Goal: Information Seeking & Learning: Compare options

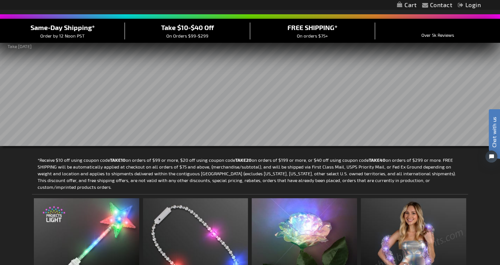
scroll to position [125, 0]
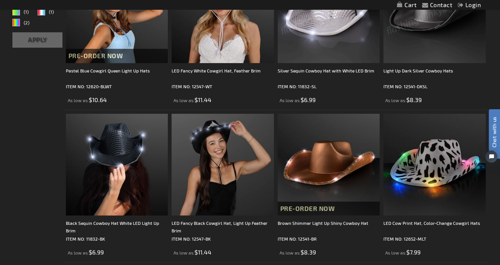
scroll to position [250, 0]
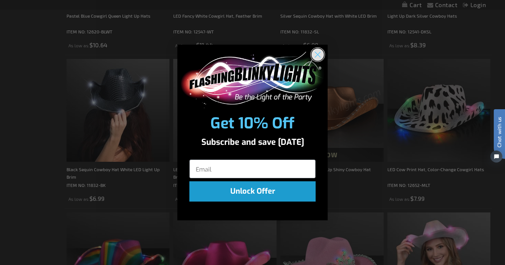
click at [316, 54] on circle "Close dialog" at bounding box center [318, 54] width 12 height 12
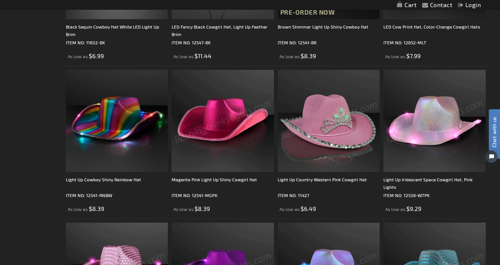
scroll to position [313, 0]
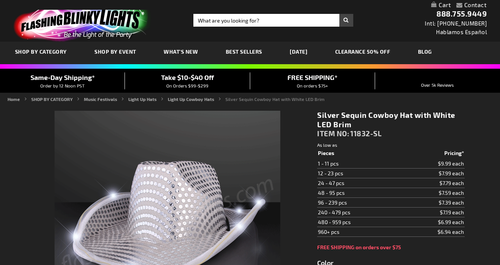
type input "5644"
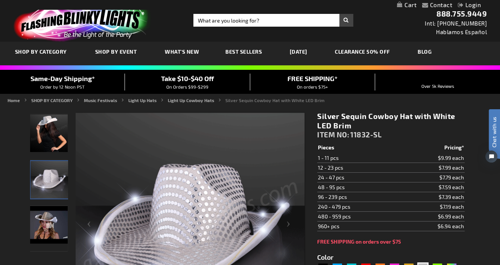
click at [45, 171] on img "Silver Sequin Cowboy Hat White Light Up Brim" at bounding box center [49, 180] width 38 height 38
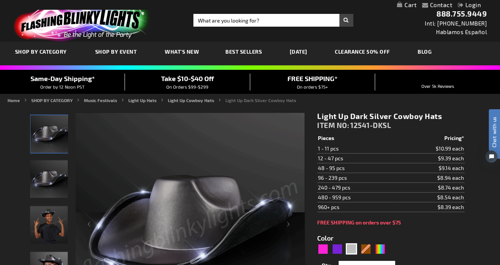
scroll to position [125, 0]
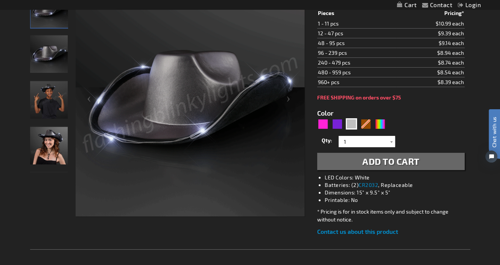
click at [51, 138] on img "Woman wearing Light Up Dark Silver Cowboy Hat" at bounding box center [49, 146] width 38 height 38
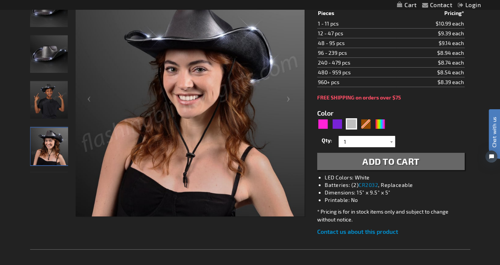
click at [53, 103] on img "Boy wearing Light Up Dark Silver Cowboy Hat" at bounding box center [49, 100] width 38 height 38
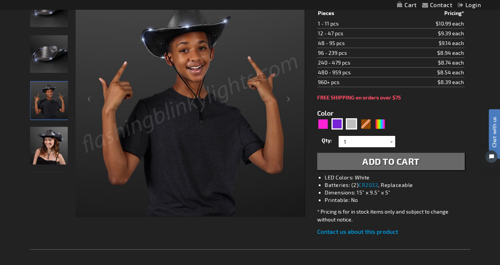
scroll to position [62, 0]
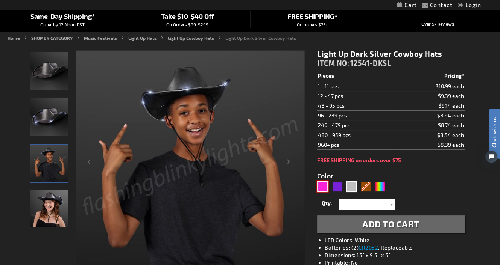
click at [323, 184] on div "Pink" at bounding box center [322, 186] width 11 height 11
type input "5639"
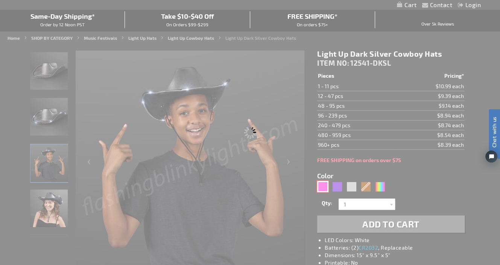
type input "12541-MGPK"
type input "Customize - Magenta Pink Light Up Shiny Cowgirl Hat - ITEM NO: 12541-MGPK"
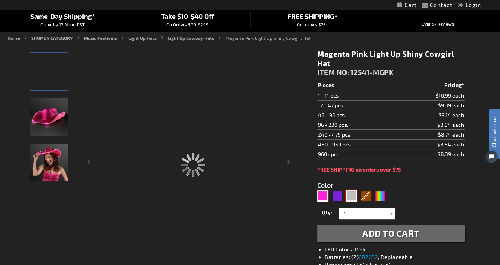
click at [348, 195] on div "Silver" at bounding box center [351, 196] width 11 height 11
type input "5644"
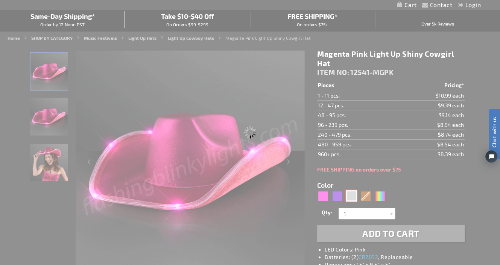
type input "12541-DKSL"
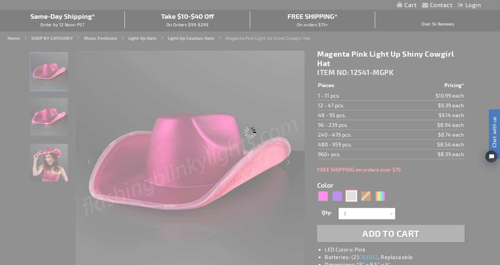
type input "Customize - Light Up Dark Silver Cowboy Hats - ITEM NO: 12541-DKSL"
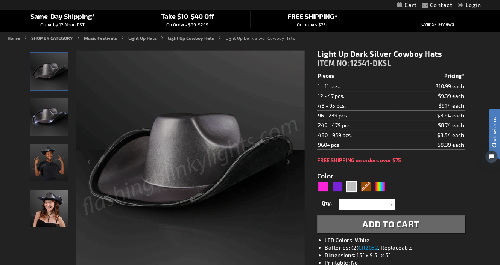
click at [379, 197] on div "Qty 1 2 3 4 5 6 7 8 9 10 11 12 24 36 48 60 72 84 96 108 120 132 144 156 168" at bounding box center [390, 204] width 147 height 15
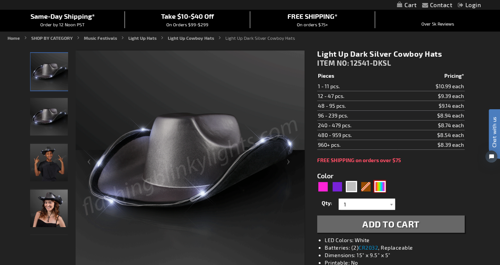
click at [379, 189] on div "Multicolor" at bounding box center [379, 186] width 11 height 11
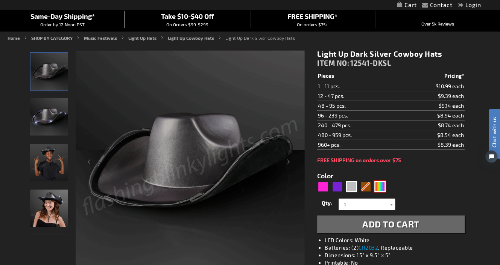
type input "5659"
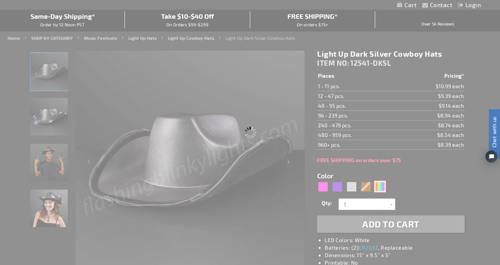
type input "12541-RNBW"
type input "Customize - Light Up Cowboy Shiny Rainbow Hat - ITEM NO: 12541-RNBW"
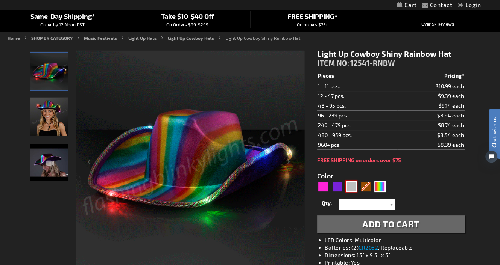
click at [352, 188] on div "Silver" at bounding box center [351, 186] width 11 height 11
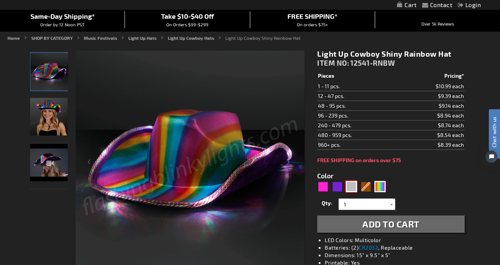
type input "5644"
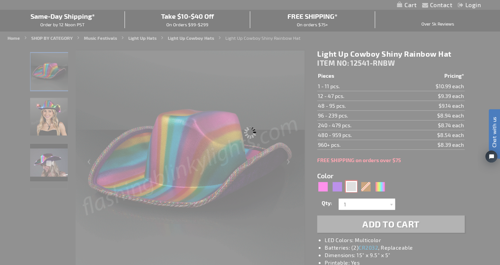
type input "12541-DKSL"
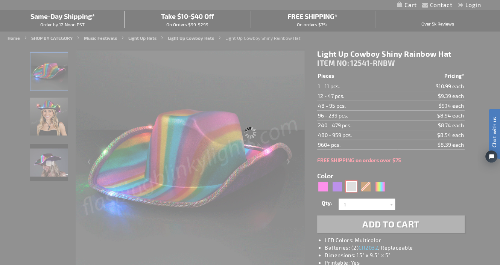
type input "Customize - Light Up Dark Silver Cowboy Hats - ITEM NO: 12541-DKSL"
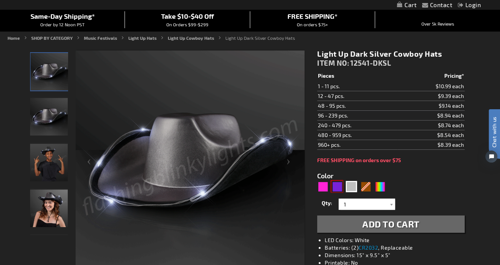
click at [335, 188] on div "Purple" at bounding box center [336, 186] width 11 height 11
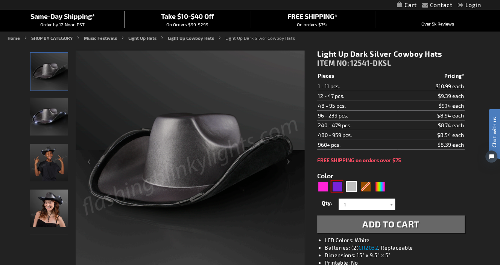
type input "5640"
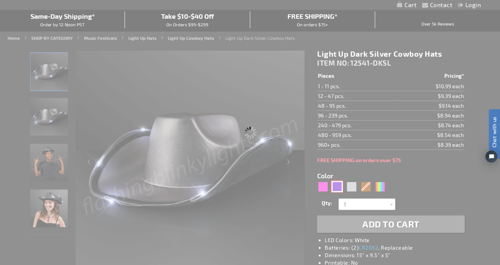
type input "12541-PR"
type input "Customize - Shiny Light Up Purple Cowboy Hat - ITEM NO: 12541-PR"
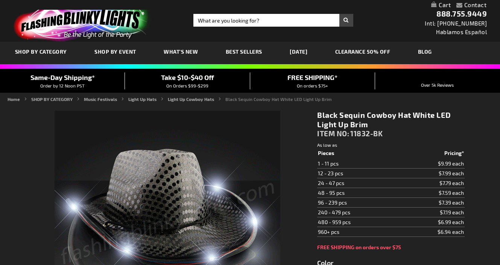
type input "5631"
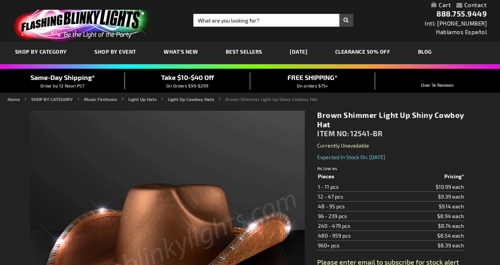
type input "5696"
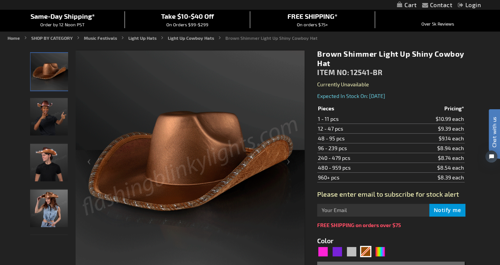
click at [56, 166] on img "Man displaying Brown Shimmer Light Up Shiny Cowboy Hat" at bounding box center [49, 163] width 38 height 38
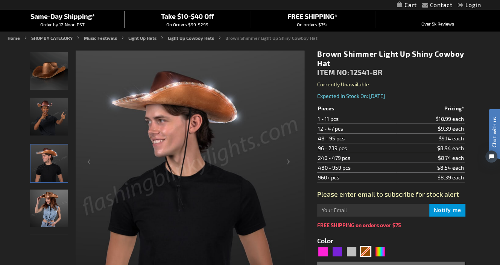
click at [51, 210] on img "Woman wearing Brown Shimmer Light Up Shiny Cowboy Hat" at bounding box center [49, 209] width 38 height 38
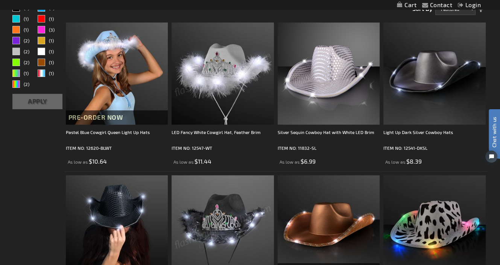
scroll to position [125, 0]
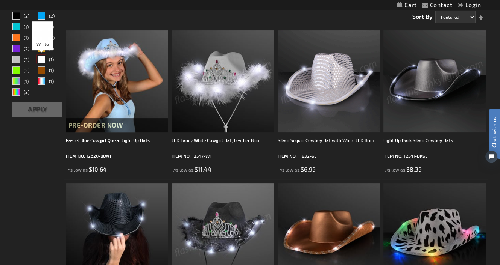
click at [44, 58] on div "White" at bounding box center [42, 60] width 8 height 8
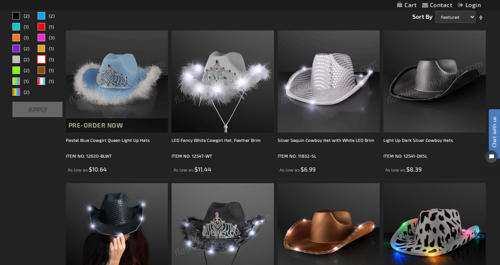
click at [41, 109] on button "Apply" at bounding box center [37, 109] width 50 height 15
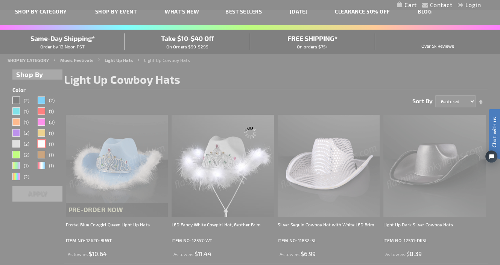
scroll to position [0, 0]
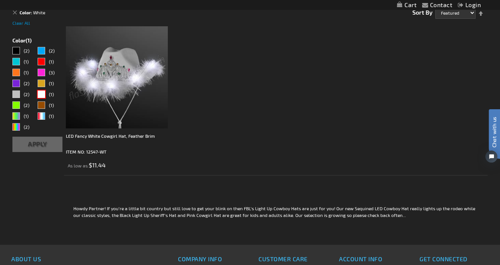
scroll to position [62, 0]
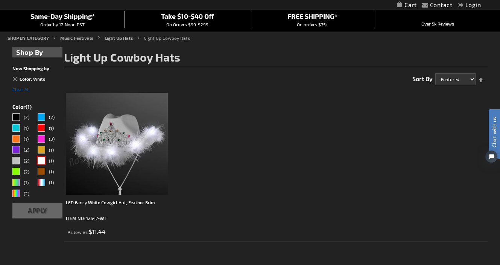
click at [24, 88] on span "Clear All" at bounding box center [21, 89] width 18 height 5
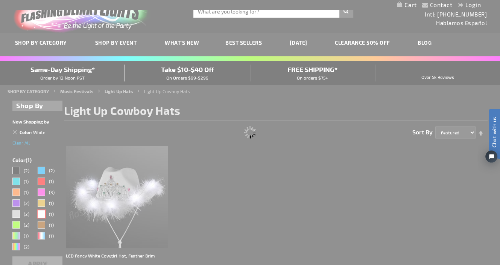
scroll to position [0, 0]
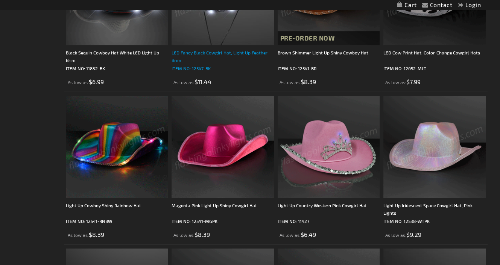
scroll to position [376, 0]
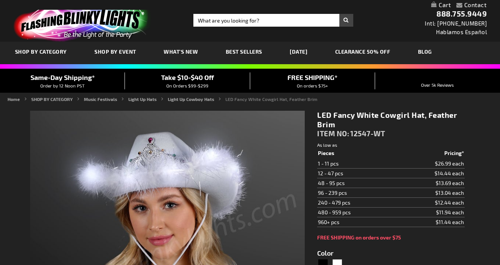
type input "5646"
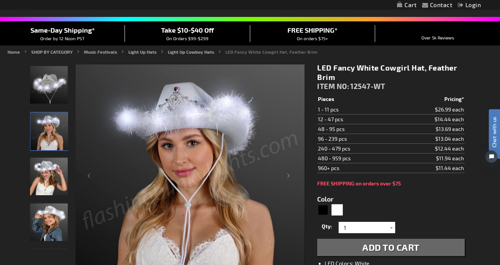
scroll to position [62, 0]
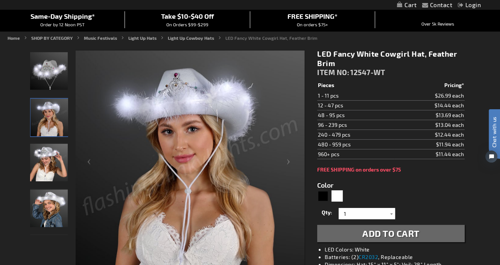
click at [46, 163] on img "LED Fancy White Cowgirl Hat, Feather Brim" at bounding box center [49, 163] width 38 height 38
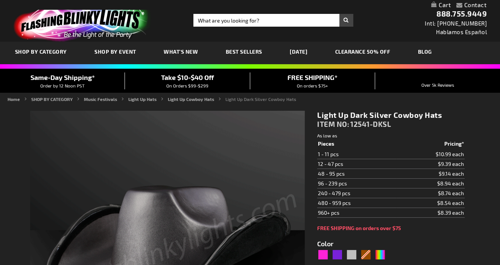
type input "5644"
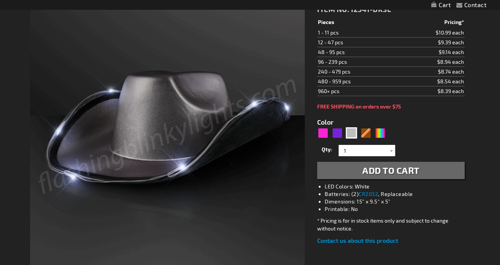
scroll to position [63, 0]
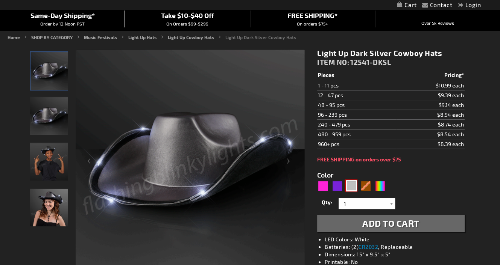
click at [353, 187] on div "Silver" at bounding box center [351, 185] width 11 height 11
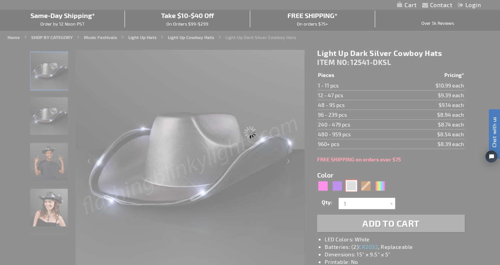
scroll to position [0, 0]
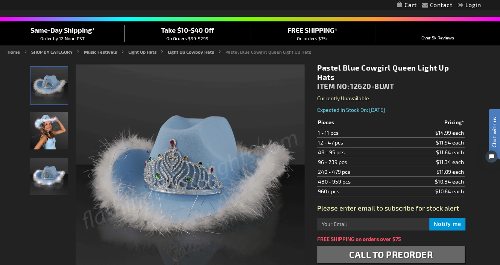
scroll to position [62, 0]
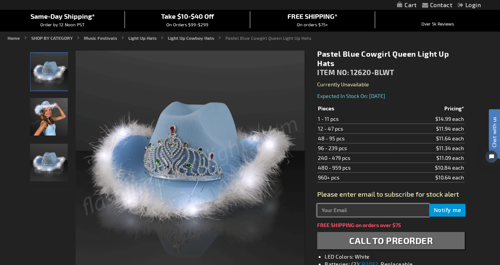
click at [371, 209] on input "text" at bounding box center [373, 210] width 112 height 13
click at [47, 123] on img "Girl wearing Pastel Blue Cowgirl Queen Light Up Hat" at bounding box center [49, 117] width 38 height 38
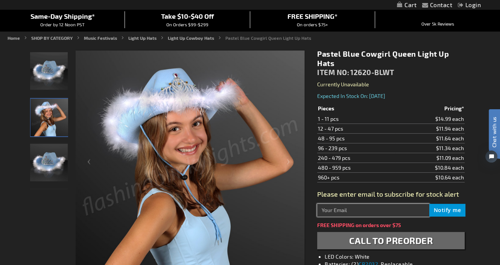
click at [46, 74] on img "Pastel Blue Cowgirl Queen Light Up Hat" at bounding box center [49, 71] width 38 height 38
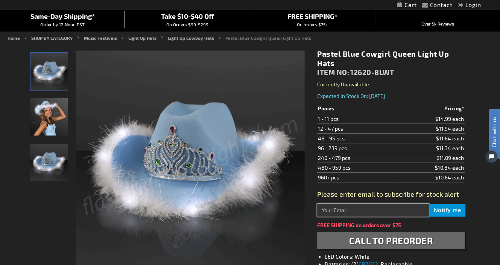
click at [41, 167] on img "Pastel Blue Cowgirl Queen Light Up Hat" at bounding box center [49, 163] width 38 height 38
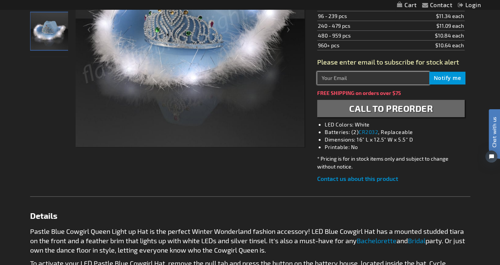
scroll to position [188, 0]
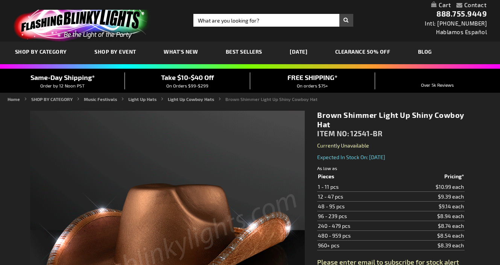
type input "5696"
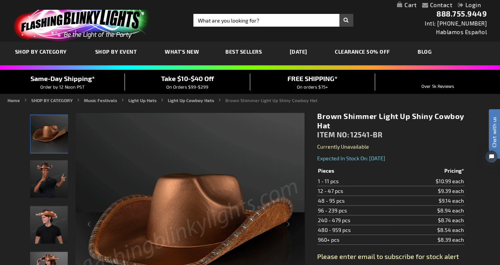
click at [56, 185] on img "Boy wearing Brown Shimmer Light Up Shiny Cowboy Hat" at bounding box center [49, 180] width 38 height 38
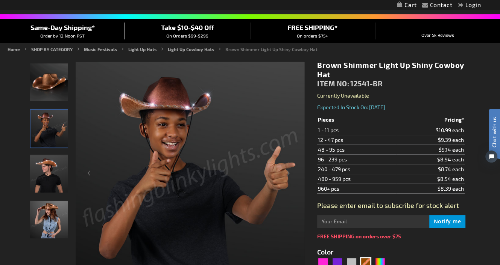
scroll to position [62, 0]
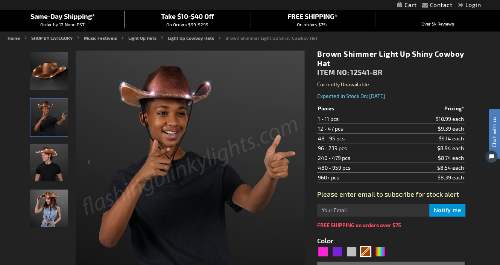
click at [42, 176] on img "Man displaying Brown Shimmer Light Up Shiny Cowboy Hat" at bounding box center [49, 163] width 38 height 38
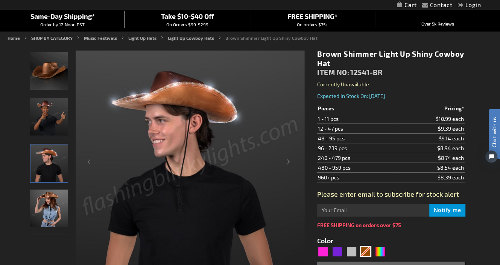
click at [47, 204] on img "Woman wearing Brown Shimmer Light Up Shiny Cowboy Hat" at bounding box center [49, 209] width 38 height 38
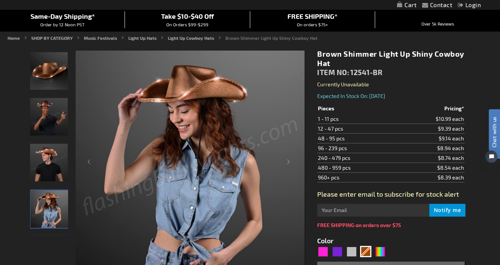
click at [51, 167] on img "Man displaying Brown Shimmer Light Up Shiny Cowboy Hat" at bounding box center [49, 163] width 38 height 38
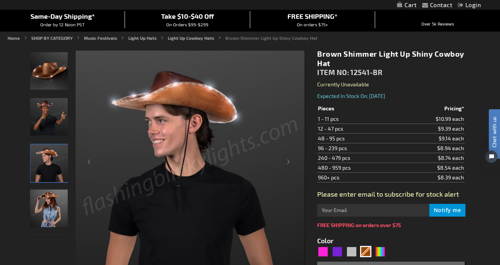
click at [42, 107] on img "Boy wearing Brown Shimmer Light Up Shiny Cowboy Hat" at bounding box center [49, 117] width 38 height 38
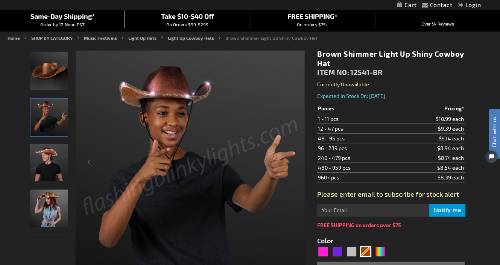
click at [45, 68] on img "Brown Shimmer Light Up Shiny Cowboy Hat" at bounding box center [49, 71] width 38 height 38
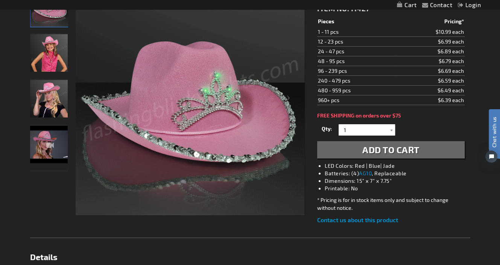
click at [53, 143] on div "Light Up Country Western Pink Cowgirl Hat" at bounding box center [49, 148] width 38 height 46
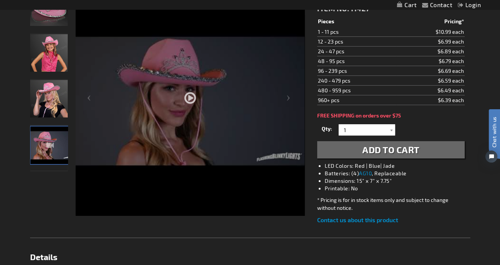
click at [185, 101] on div at bounding box center [190, 123] width 229 height 275
